Goal: Information Seeking & Learning: Find specific page/section

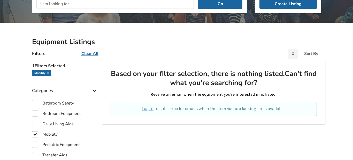
scroll to position [82, 0]
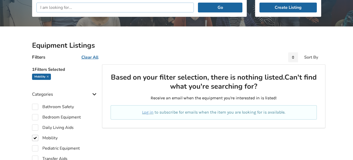
click at [39, 7] on input "text" at bounding box center [115, 8] width 158 height 10
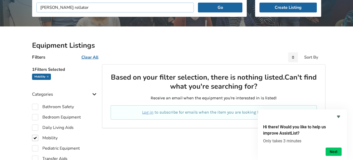
type input "[PERSON_NAME] rollator"
click at [198, 3] on button "Go" at bounding box center [220, 8] width 44 height 10
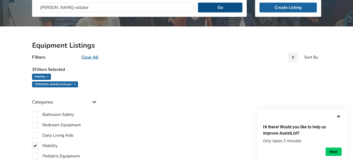
click at [207, 7] on button "Go" at bounding box center [220, 8] width 44 height 10
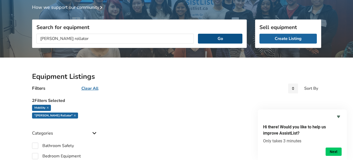
scroll to position [15, 0]
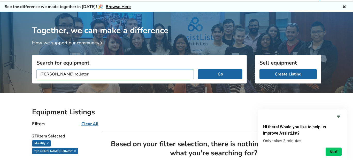
click at [70, 73] on input "[PERSON_NAME] rollator" at bounding box center [115, 74] width 158 height 10
click at [198, 69] on button "Go" at bounding box center [220, 74] width 44 height 10
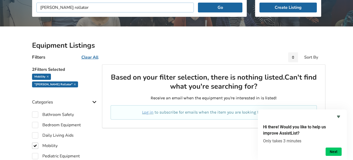
scroll to position [218, 0]
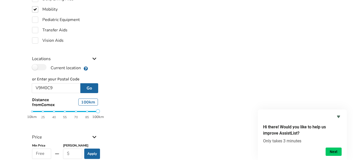
scroll to position [15, 0]
